Goal: Task Accomplishment & Management: Contribute content

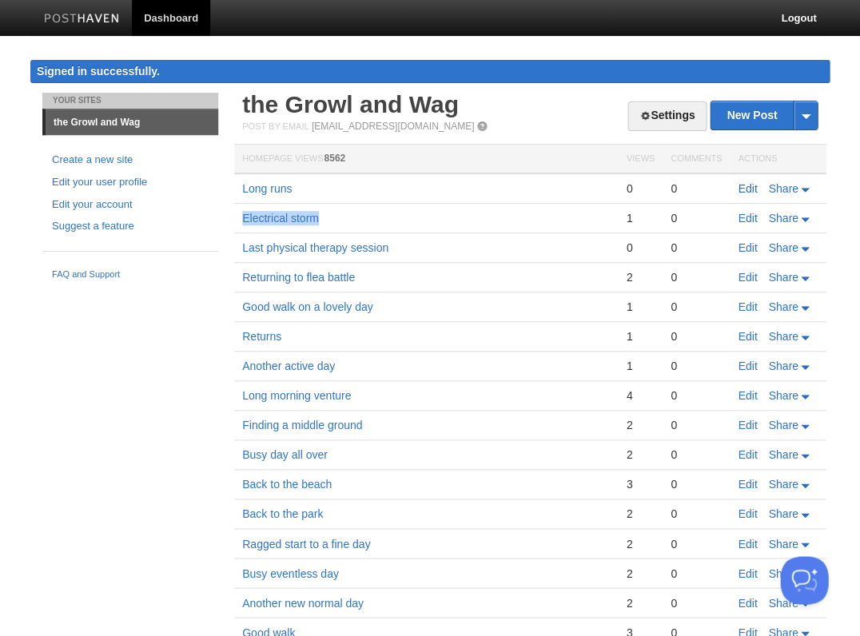
click at [750, 182] on link "Edit" at bounding box center [747, 188] width 19 height 13
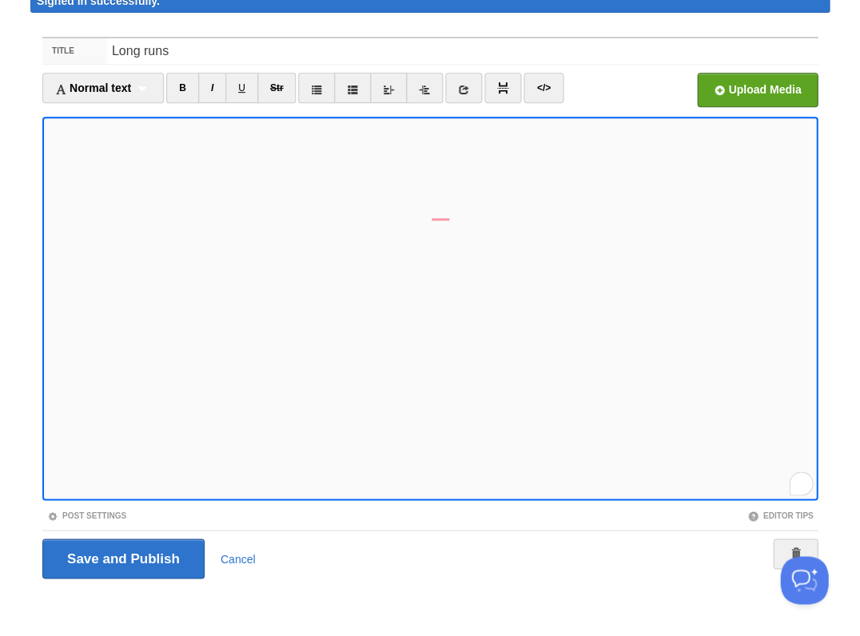
scroll to position [329, 0]
click at [801, 482] on div "1" at bounding box center [801, 482] width 18 height 18
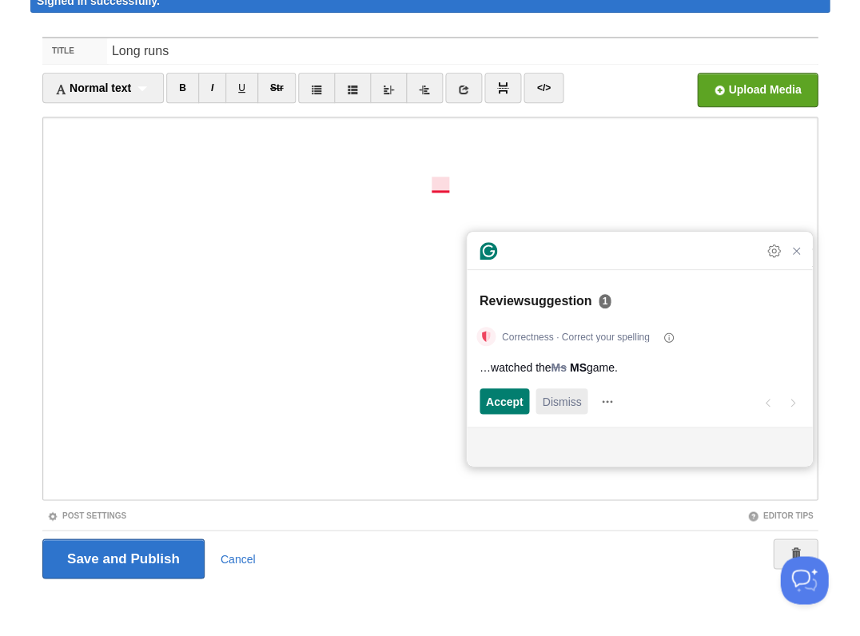
click at [563, 397] on span "Dismiss" at bounding box center [561, 401] width 39 height 17
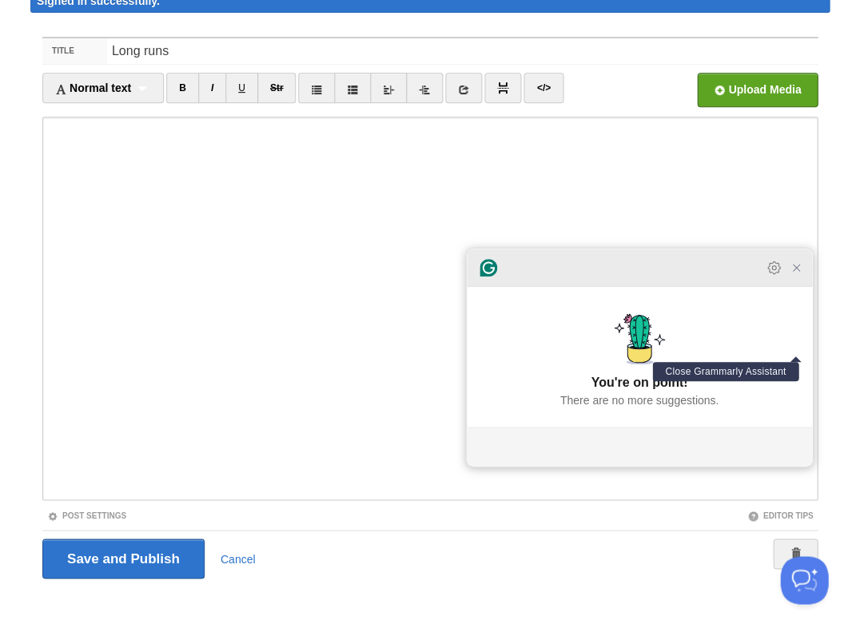
click at [796, 271] on icon "Close Grammarly Assistant" at bounding box center [796, 268] width 6 height 6
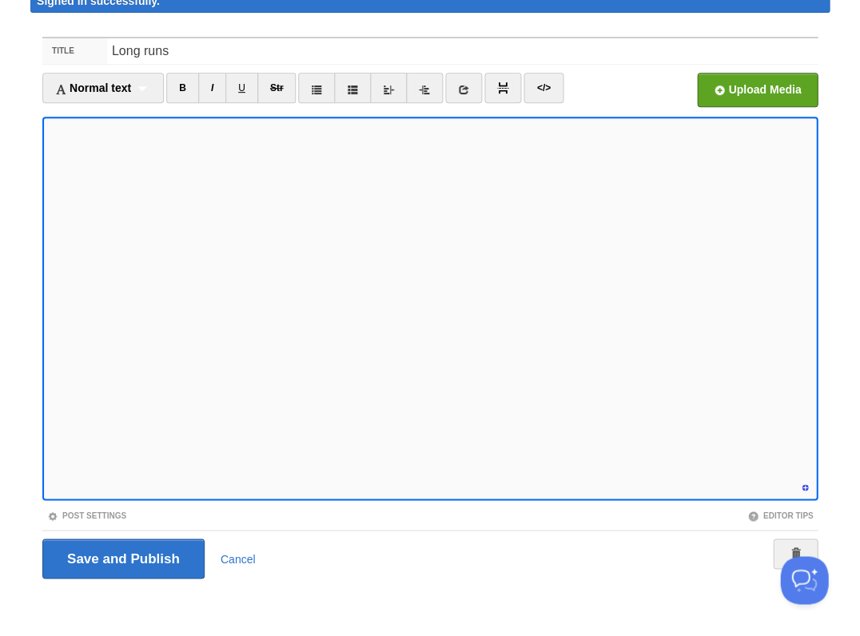
scroll to position [344, 0]
click at [121, 556] on input "Save and Publish" at bounding box center [123, 559] width 162 height 40
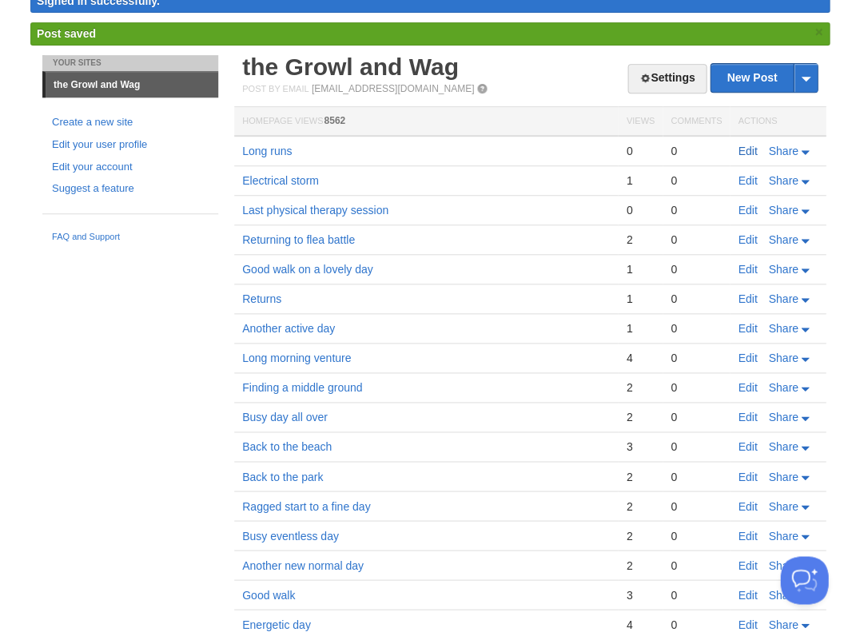
click at [748, 145] on link "Edit" at bounding box center [747, 151] width 19 height 13
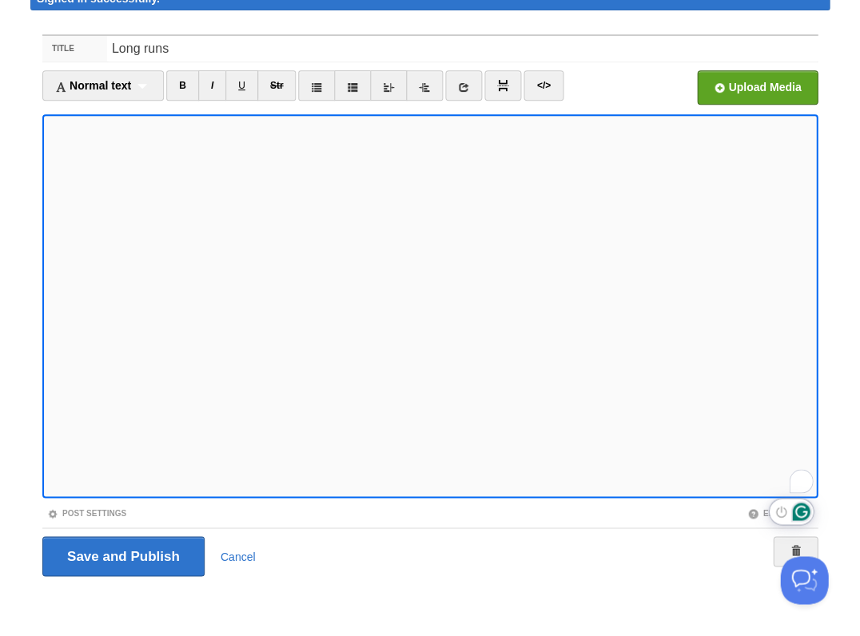
scroll to position [70, 0]
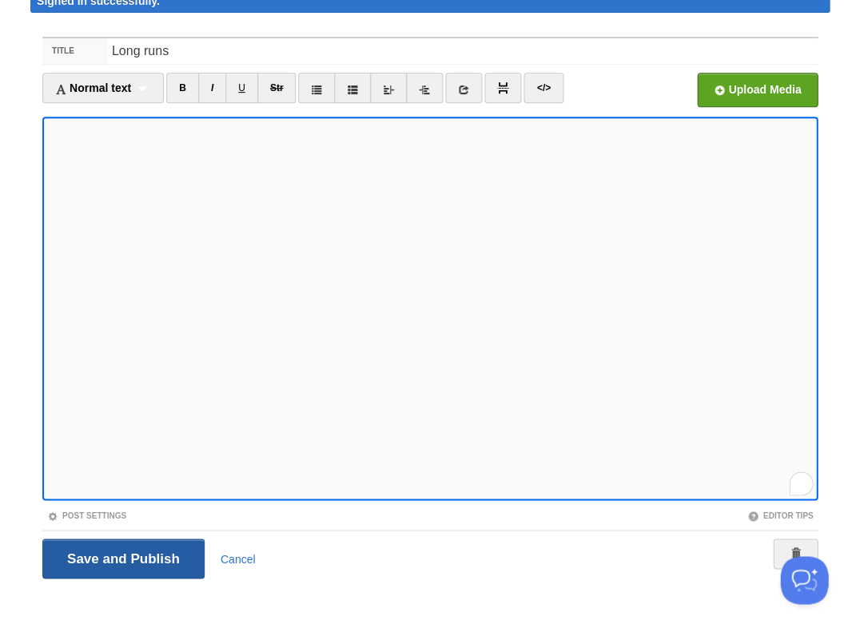
click at [121, 556] on input "Save and Publish" at bounding box center [123, 559] width 162 height 40
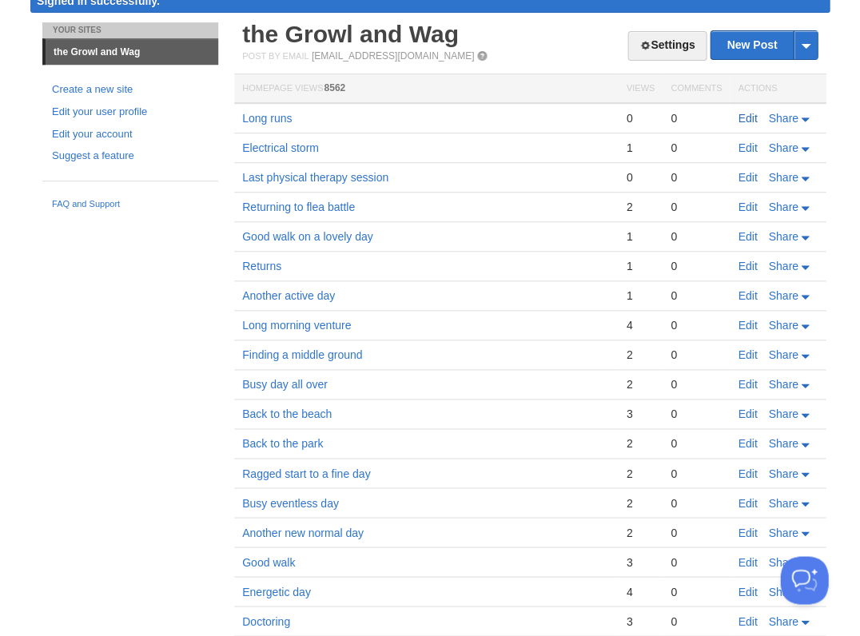
click at [744, 112] on link "Edit" at bounding box center [747, 118] width 19 height 13
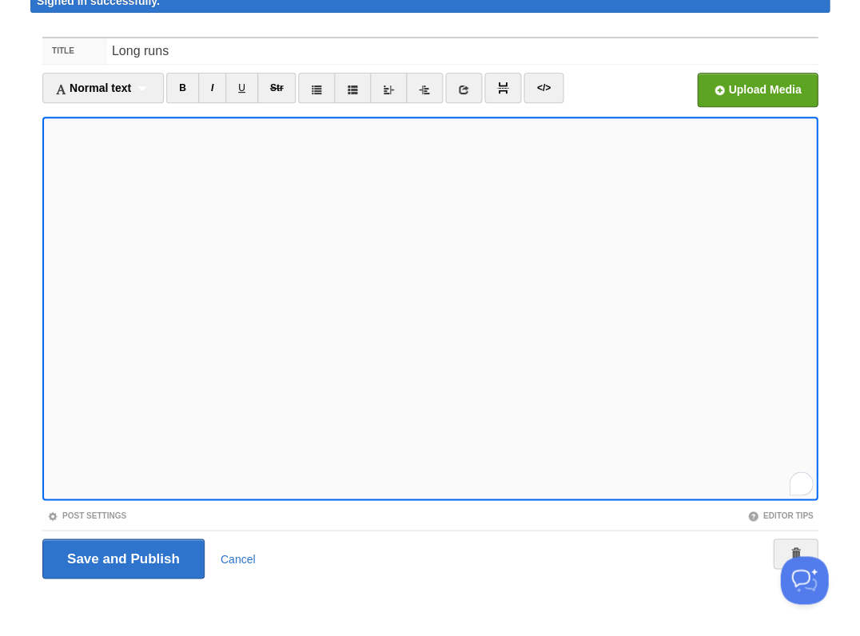
scroll to position [345, 0]
click at [121, 556] on input "Save and Publish" at bounding box center [123, 559] width 162 height 40
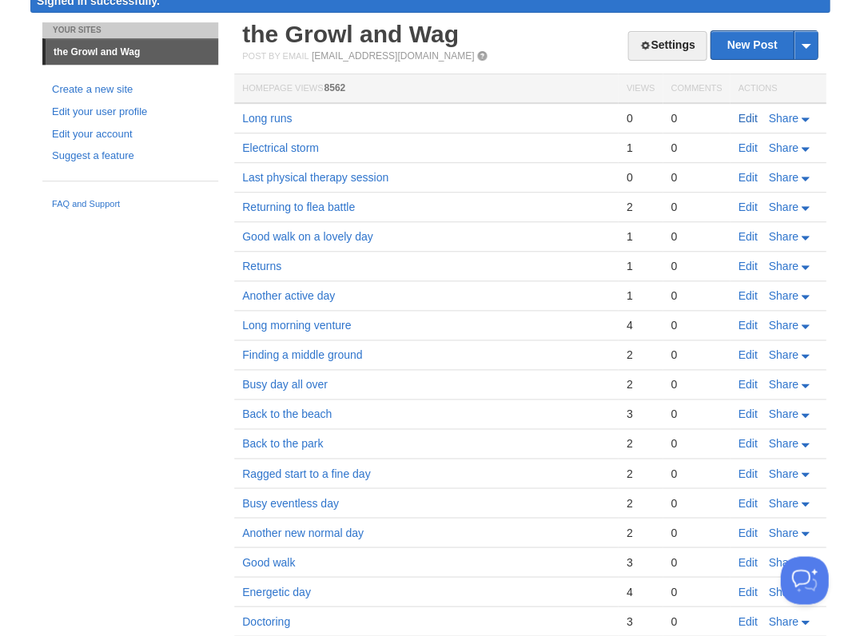
click at [744, 112] on link "Edit" at bounding box center [747, 118] width 19 height 13
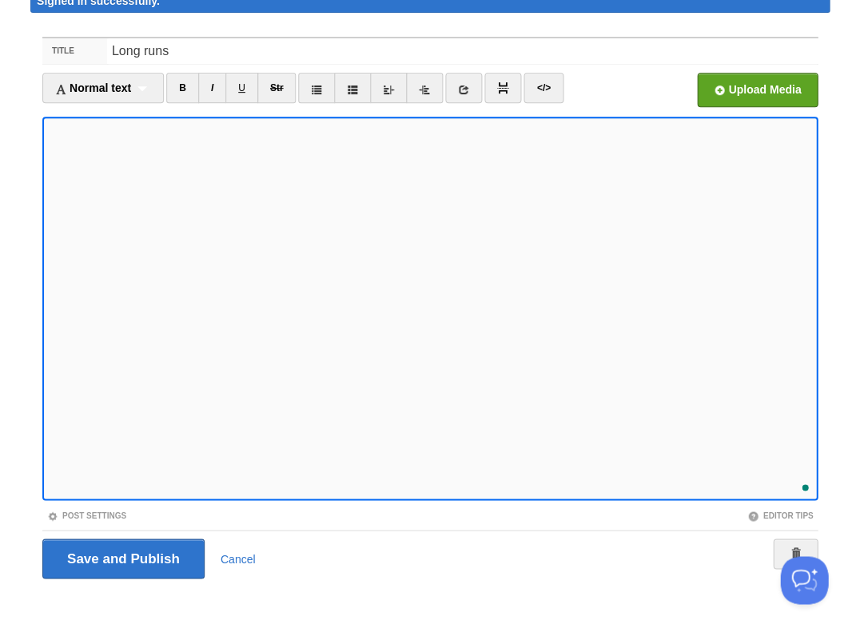
scroll to position [447, 0]
click at [121, 556] on input "Save and Publish" at bounding box center [123, 559] width 162 height 40
